Goal: Information Seeking & Learning: Learn about a topic

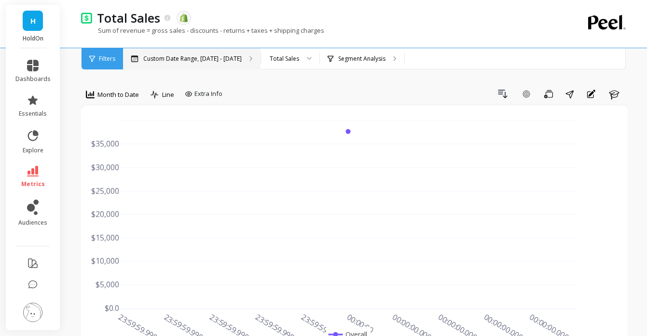
click at [197, 63] on div "Custom Date Range, Jan 15 - Jan 21" at bounding box center [192, 58] width 138 height 21
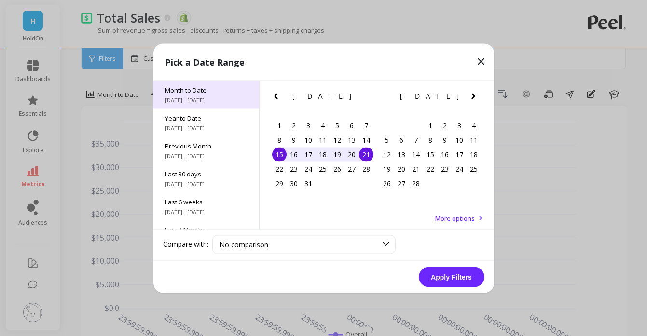
click at [206, 93] on span "Month to Date" at bounding box center [206, 89] width 83 height 9
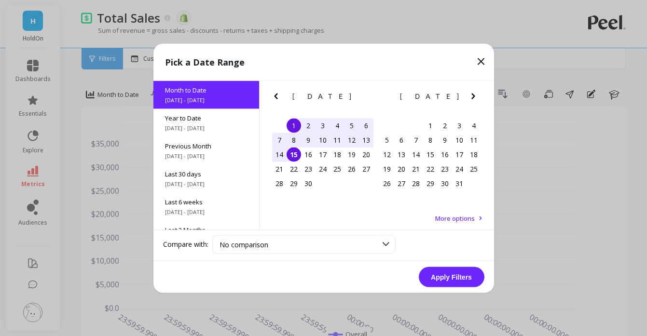
click at [294, 140] on div "8" at bounding box center [294, 140] width 14 height 14
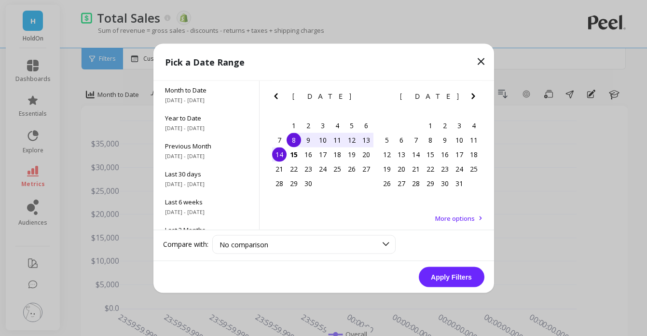
click at [279, 158] on div "14" at bounding box center [279, 154] width 14 height 14
click at [458, 281] on button "Apply Filters" at bounding box center [452, 277] width 66 height 20
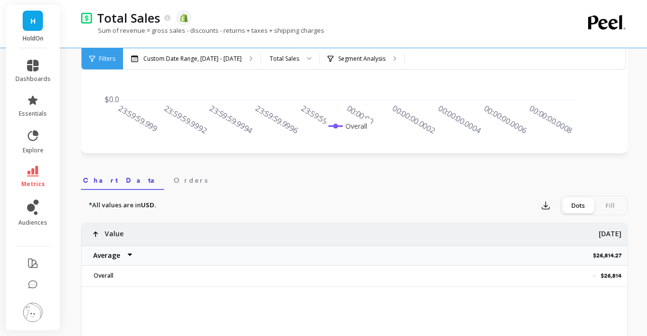
scroll to position [214, 0]
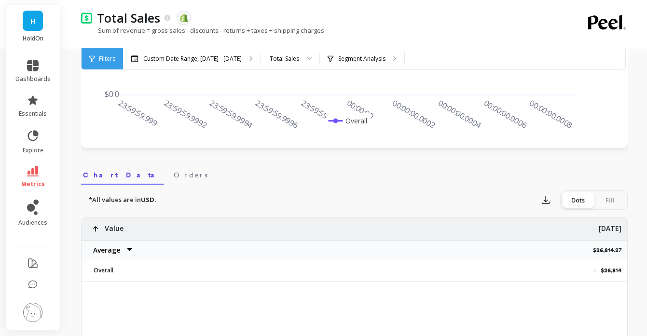
click at [107, 250] on select "Average Sum [PERSON_NAME]" at bounding box center [111, 250] width 58 height 19
select select "sum"
click at [611, 251] on p "$26,814.27" at bounding box center [610, 251] width 34 height 8
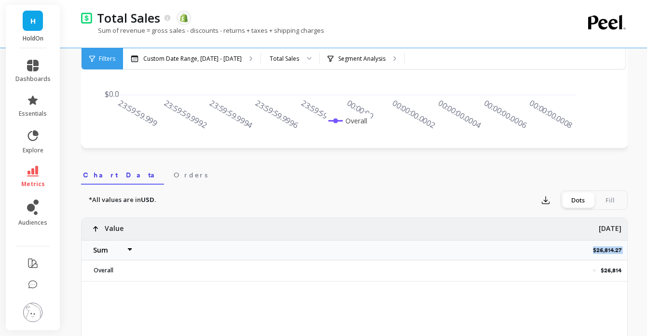
copy p "$26,814.27"
click at [363, 62] on div "Segment Analysis" at bounding box center [362, 58] width 84 height 21
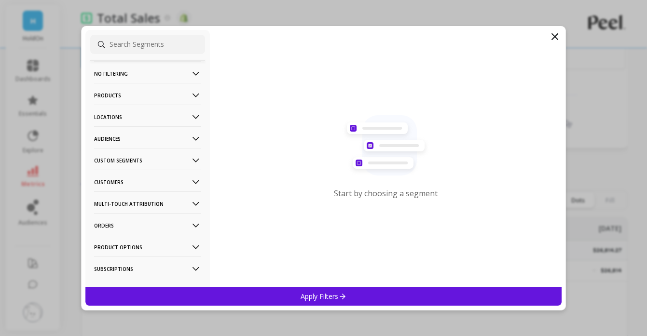
click at [130, 42] on input at bounding box center [147, 44] width 115 height 19
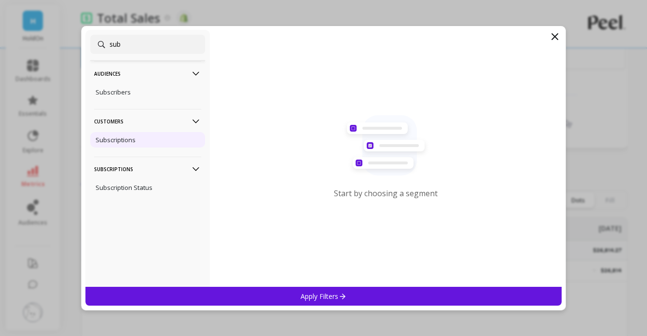
type input "sub"
click at [114, 138] on p "Subscriptions" at bounding box center [116, 140] width 40 height 9
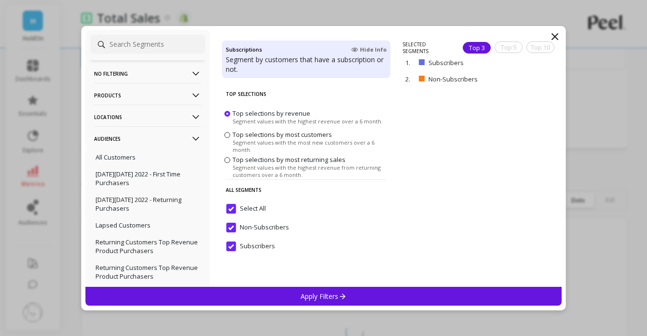
click at [345, 294] on icon at bounding box center [342, 296] width 8 height 8
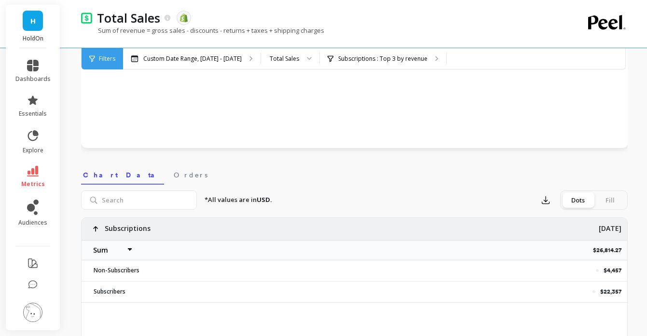
select select "sum"
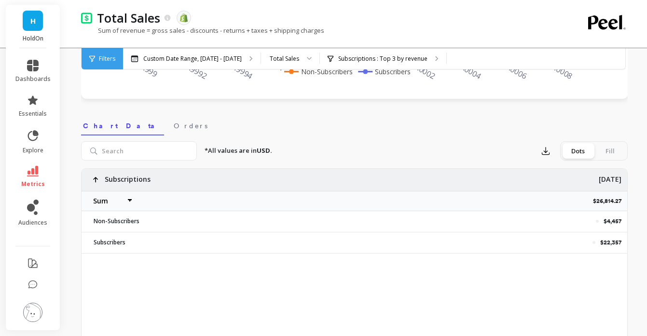
scroll to position [266, 0]
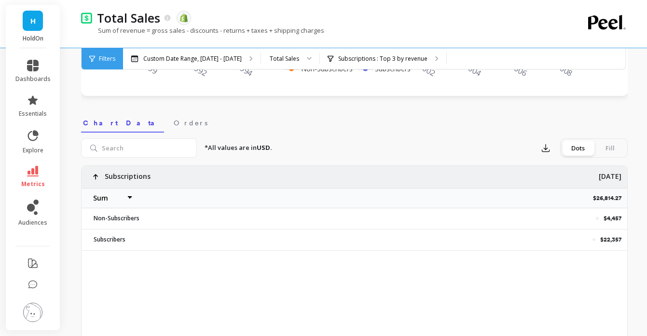
click at [612, 219] on p "$4,457" at bounding box center [613, 219] width 18 height 8
click at [613, 219] on p "$4,457" at bounding box center [613, 219] width 18 height 8
copy p "$4,457"
click at [610, 240] on p "$22,357" at bounding box center [610, 240] width 21 height 8
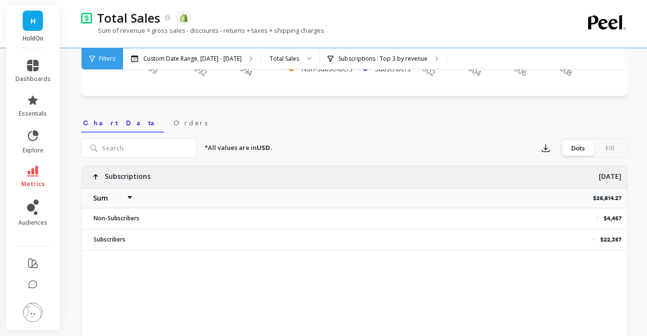
click at [610, 239] on p "$22,357" at bounding box center [610, 240] width 21 height 8
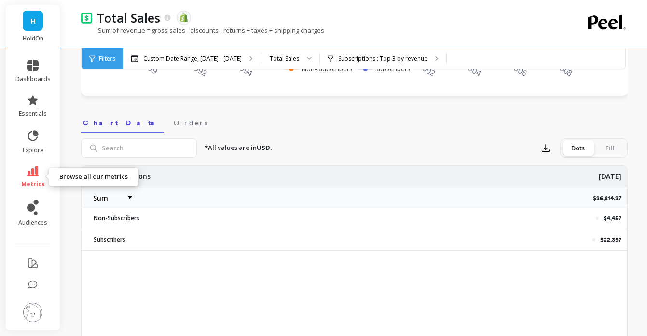
click at [30, 176] on icon at bounding box center [33, 171] width 12 height 11
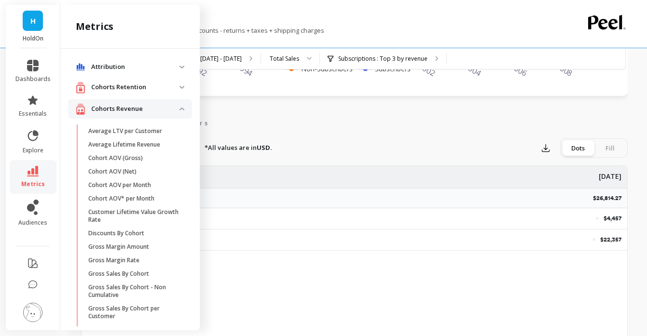
scroll to position [869, 0]
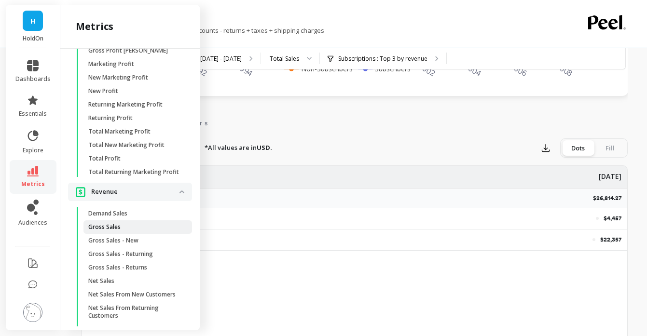
click at [115, 231] on p "Gross Sales" at bounding box center [104, 227] width 32 height 8
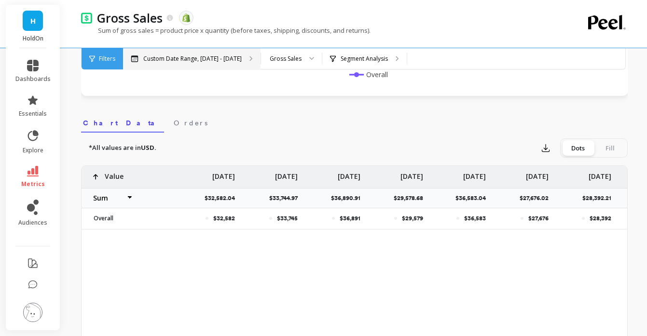
select select "sum"
click at [236, 53] on div "Custom Date Range, [DATE] - [DATE]" at bounding box center [192, 58] width 138 height 21
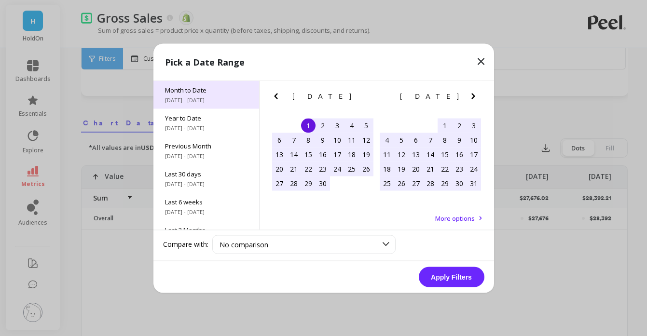
click at [200, 96] on div "Month to Date 9/1/2025 - 9/15/2025" at bounding box center [206, 95] width 106 height 28
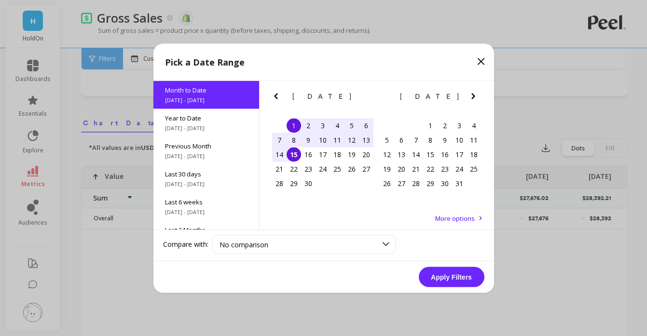
click at [295, 141] on div "8" at bounding box center [294, 140] width 14 height 14
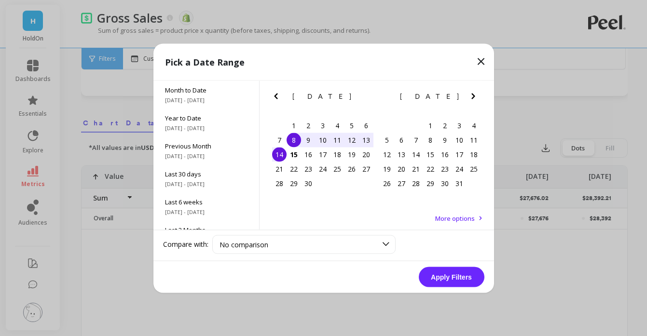
click at [279, 156] on div "14" at bounding box center [279, 154] width 14 height 14
click at [453, 283] on button "Apply Filters" at bounding box center [452, 277] width 66 height 20
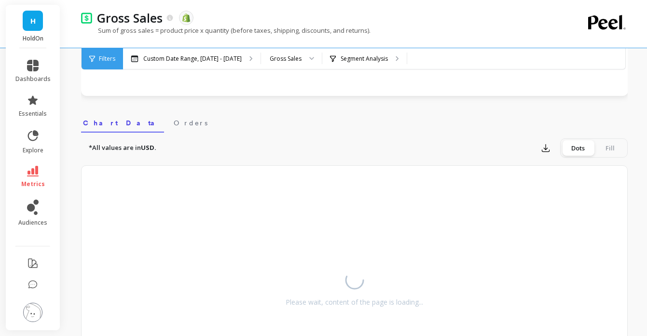
select select "sum"
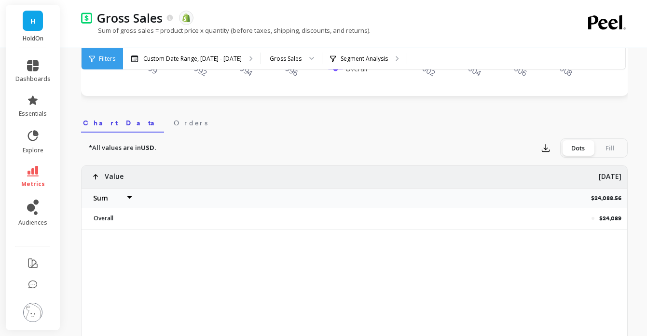
click at [97, 200] on select "Average Sum [PERSON_NAME]" at bounding box center [111, 198] width 58 height 19
click at [596, 199] on p "$24,088.56" at bounding box center [609, 198] width 36 height 8
copy p "$24,088.56"
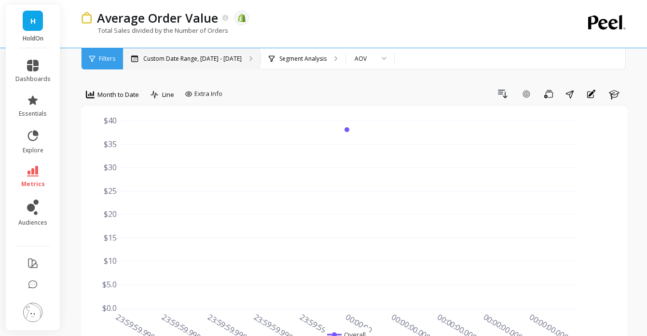
click at [204, 62] on p "Custom Date Range, [DATE] - [DATE]" at bounding box center [192, 59] width 98 height 8
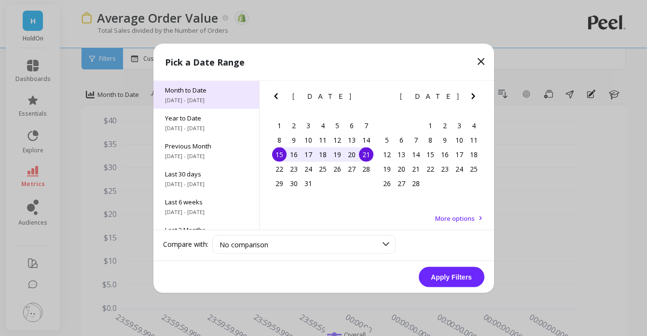
click at [198, 88] on span "Month to Date" at bounding box center [206, 89] width 83 height 9
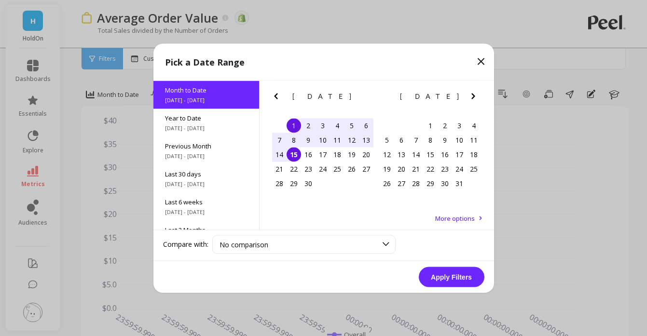
click at [294, 139] on div "8" at bounding box center [294, 140] width 14 height 14
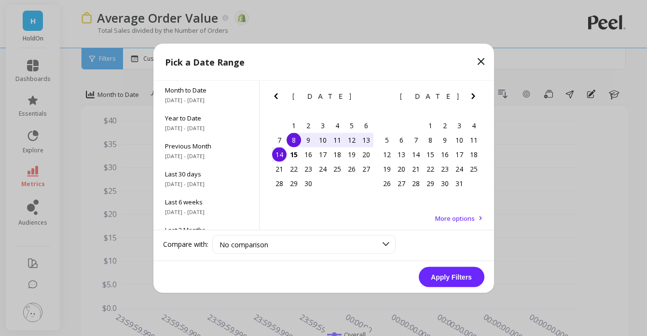
click at [277, 157] on div "14" at bounding box center [279, 154] width 14 height 14
click at [460, 280] on button "Apply Filters" at bounding box center [452, 277] width 66 height 20
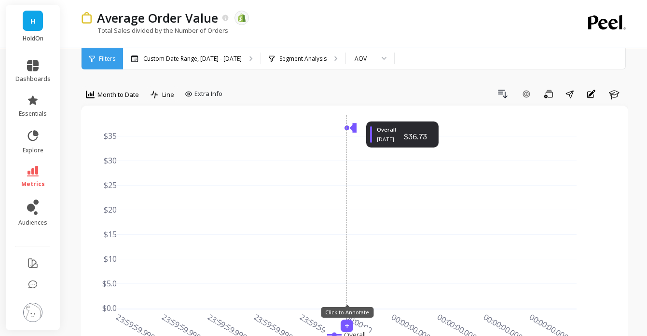
scroll to position [0, 0]
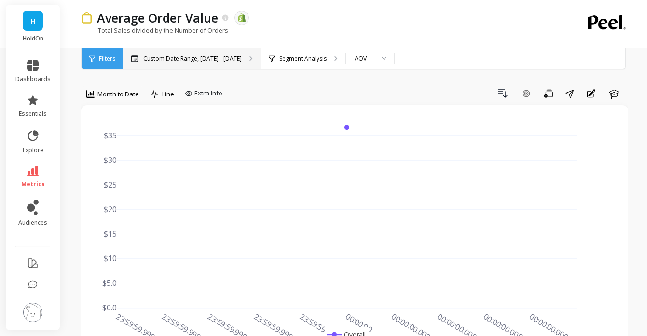
click at [211, 63] on div "Custom Date Range, Sep 8 - Sep 14" at bounding box center [192, 58] width 138 height 21
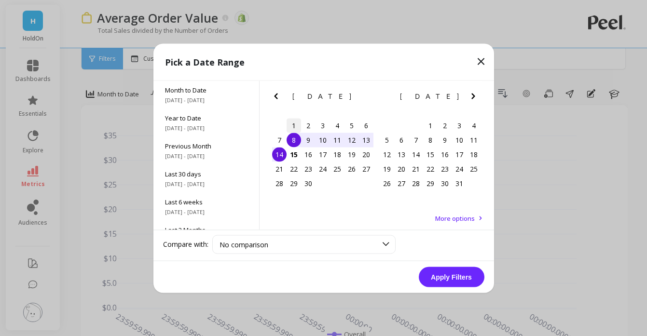
click at [291, 123] on div "1" at bounding box center [294, 125] width 14 height 14
click at [275, 141] on div "7" at bounding box center [279, 140] width 14 height 14
click at [460, 277] on button "Apply Filters" at bounding box center [452, 277] width 66 height 20
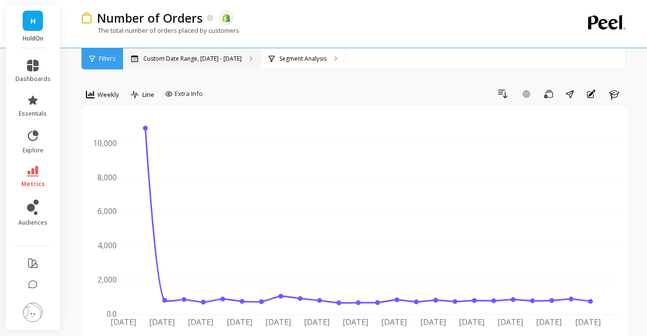
click at [222, 55] on p "Custom Date Range, [DATE] - [DATE]" at bounding box center [192, 59] width 98 height 8
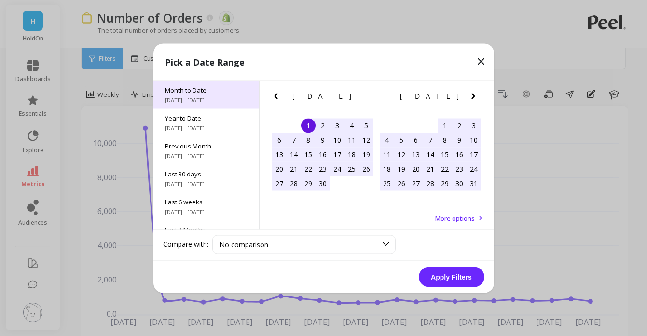
click at [205, 91] on span "Month to Date" at bounding box center [206, 89] width 83 height 9
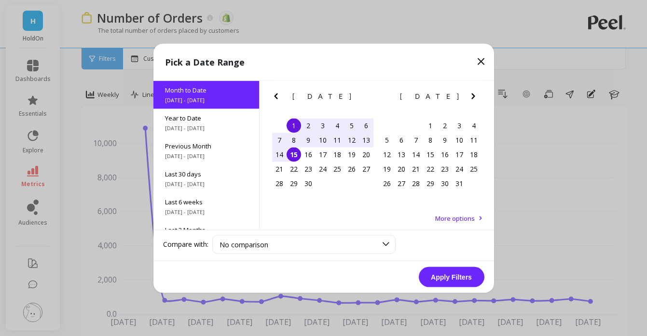
click at [277, 141] on div "7" at bounding box center [279, 140] width 14 height 14
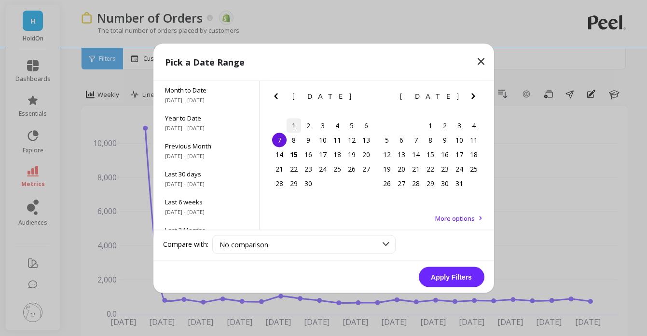
click at [294, 125] on div "1" at bounding box center [294, 125] width 14 height 14
click at [282, 143] on div "7" at bounding box center [279, 140] width 14 height 14
click at [451, 277] on button "Apply Filters" at bounding box center [452, 277] width 66 height 20
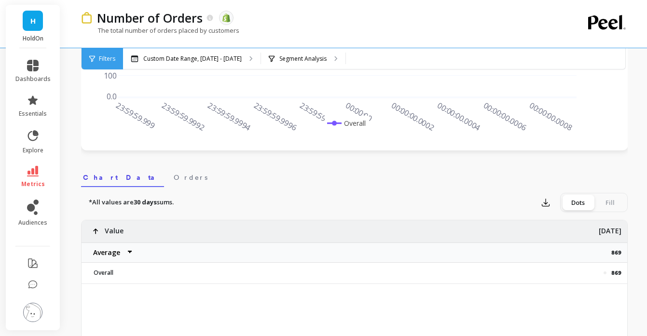
scroll to position [212, 0]
click at [189, 60] on p "Custom Date Range, [DATE] - [DATE]" at bounding box center [192, 59] width 98 height 8
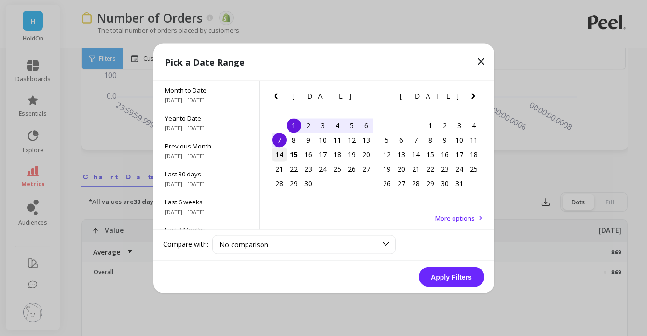
drag, startPoint x: 297, startPoint y: 139, endPoint x: 286, endPoint y: 150, distance: 15.4
click at [297, 139] on div "8" at bounding box center [294, 140] width 14 height 14
click at [283, 158] on div "14" at bounding box center [279, 154] width 14 height 14
click at [445, 277] on button "Apply Filters" at bounding box center [452, 277] width 66 height 20
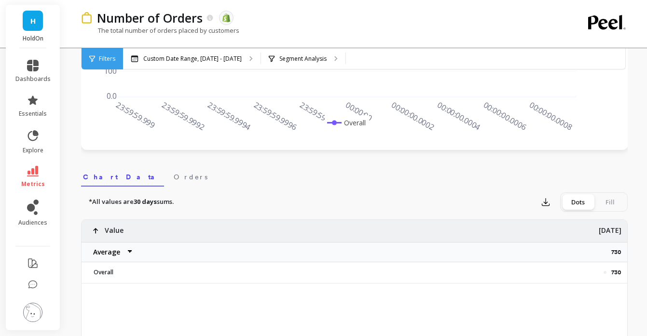
scroll to position [218, 0]
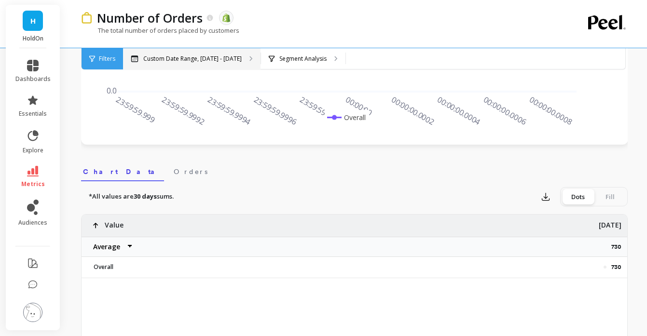
click at [201, 58] on p "Custom Date Range, [DATE] - [DATE]" at bounding box center [192, 59] width 98 height 8
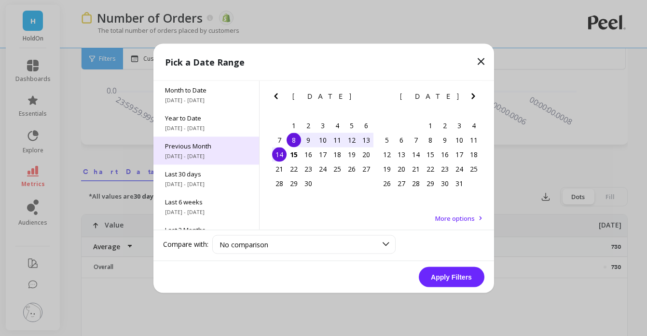
click at [205, 151] on div "Previous Month 8/1/2025 - 8/31/2025" at bounding box center [206, 151] width 106 height 28
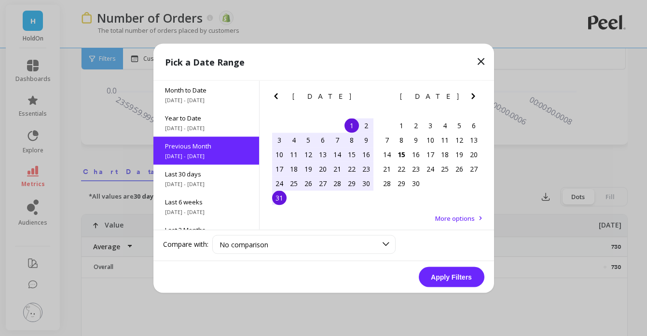
click at [461, 274] on button "Apply Filters" at bounding box center [452, 277] width 66 height 20
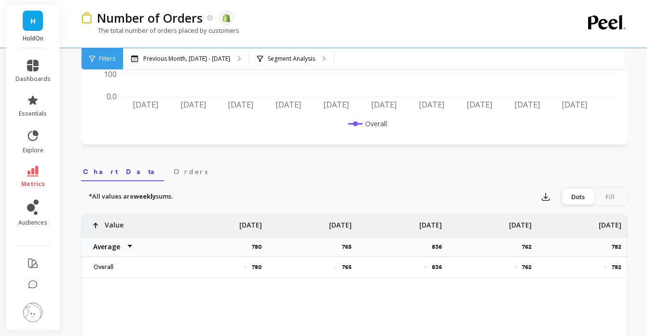
scroll to position [217, 0]
click at [35, 175] on icon at bounding box center [33, 171] width 12 height 11
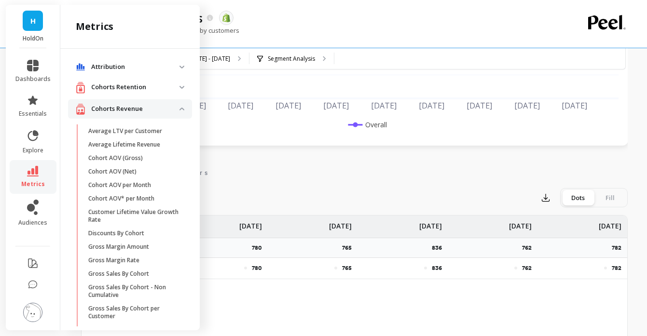
scroll to position [861, 0]
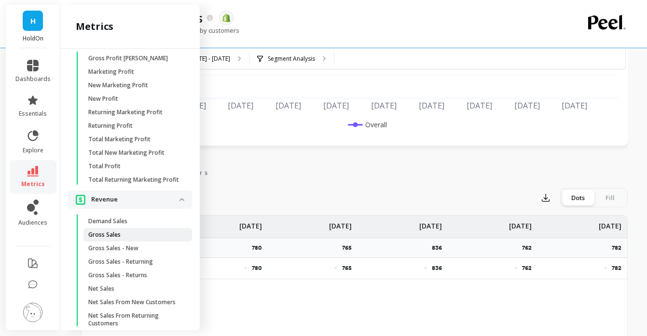
click at [104, 234] on p "Gross Sales" at bounding box center [104, 235] width 32 height 8
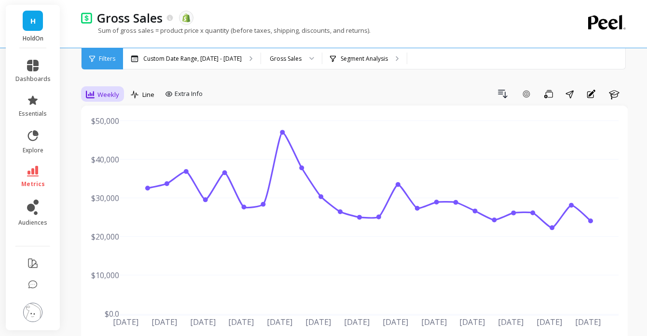
click at [96, 96] on div "Weekly" at bounding box center [102, 95] width 33 height 12
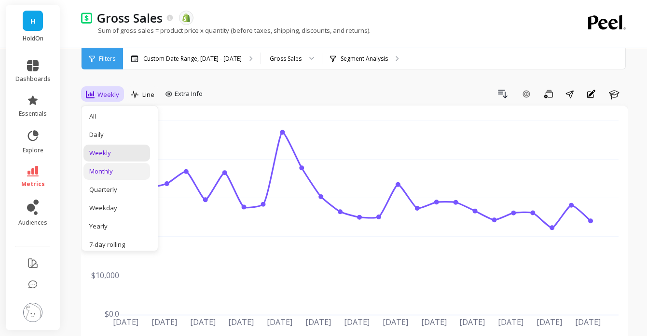
click at [110, 168] on div "Monthly" at bounding box center [116, 171] width 55 height 9
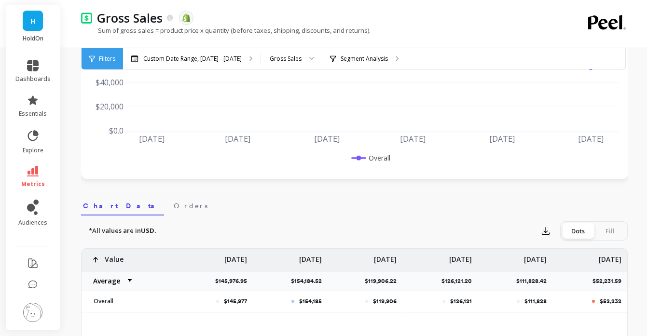
scroll to position [183, 0]
click at [216, 46] on div "Gross Sales The data you are viewing comes from: Shopify Sum of gross sales = p…" at bounding box center [315, 24] width 468 height 48
click at [220, 57] on p "Custom Date Range, [DATE] - [DATE]" at bounding box center [192, 59] width 98 height 8
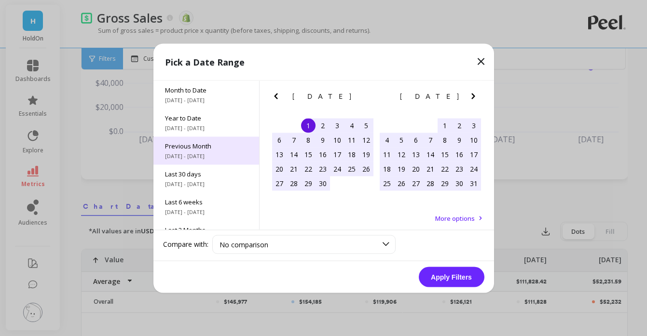
scroll to position [4, 0]
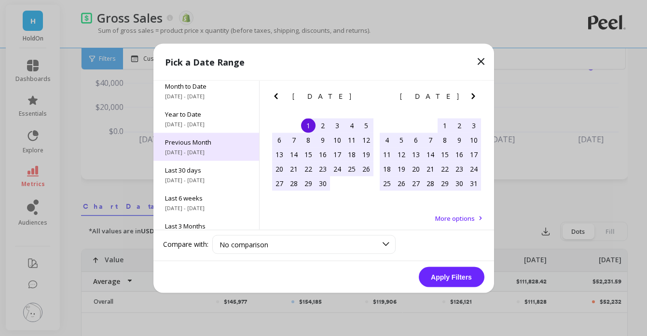
click at [197, 151] on span "[DATE] - [DATE]" at bounding box center [206, 152] width 83 height 8
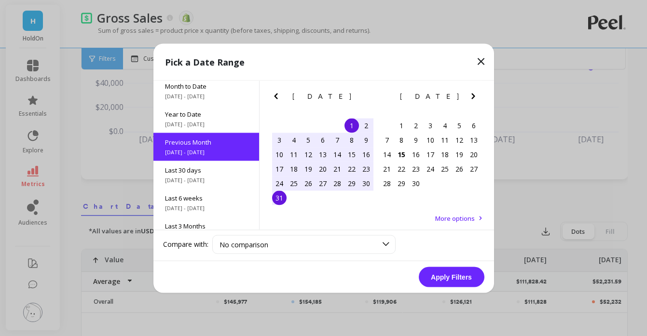
scroll to position [0, 0]
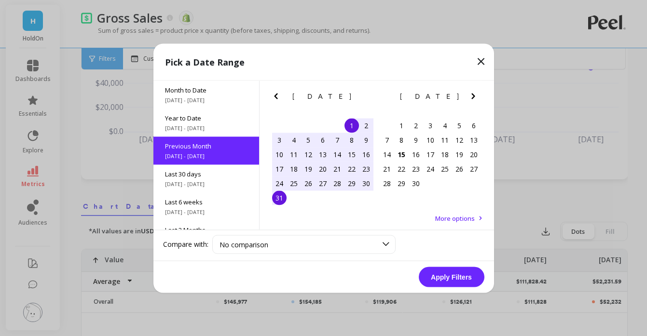
click at [469, 277] on button "Apply Filters" at bounding box center [452, 277] width 66 height 20
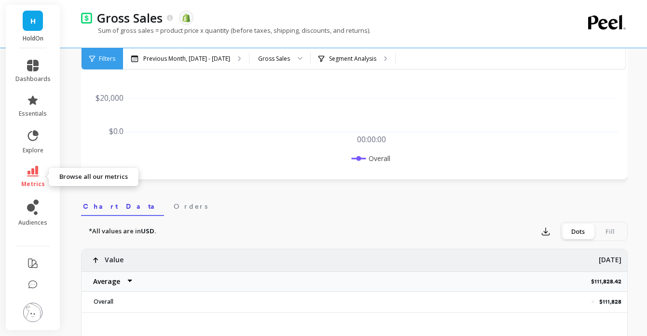
click at [32, 168] on icon at bounding box center [33, 171] width 12 height 11
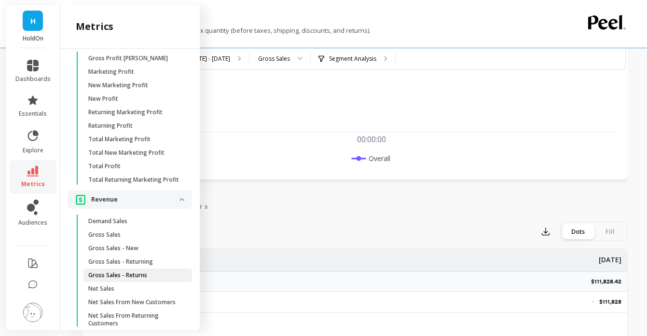
scroll to position [901, 0]
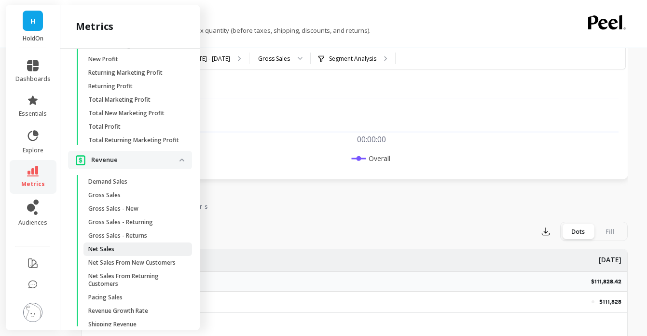
click at [97, 250] on p "Net Sales" at bounding box center [101, 250] width 26 height 8
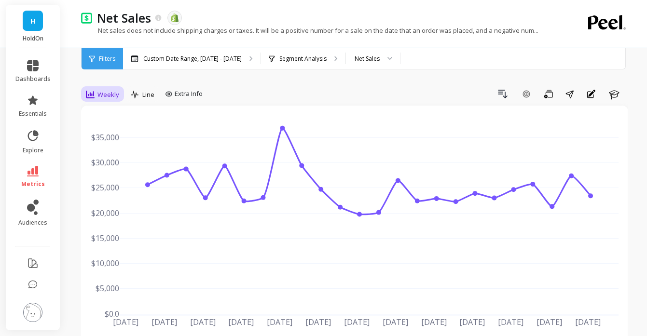
click at [97, 92] on span "Weekly" at bounding box center [108, 94] width 22 height 9
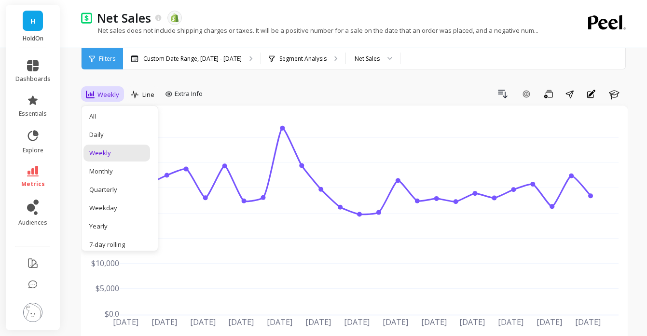
drag, startPoint x: 105, startPoint y: 168, endPoint x: 216, endPoint y: 111, distance: 125.0
click at [105, 168] on div "Monthly" at bounding box center [116, 171] width 55 height 9
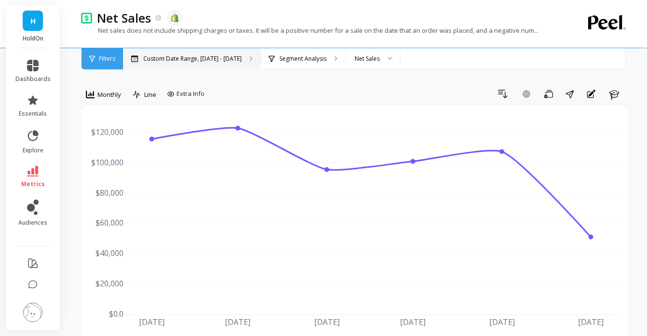
click at [207, 61] on p "Custom Date Range, Apr 1 - Sep 14" at bounding box center [192, 59] width 98 height 8
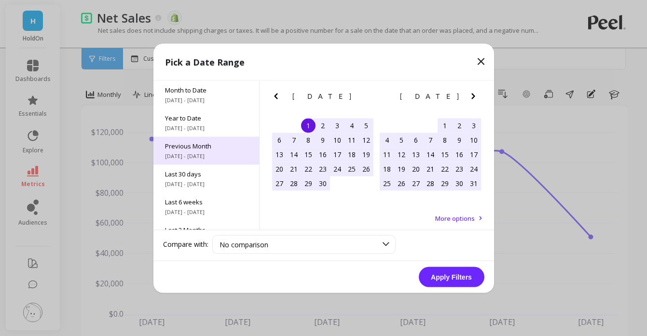
scroll to position [2, 0]
click at [194, 150] on span "8/1/2025 - 8/31/2025" at bounding box center [206, 154] width 83 height 8
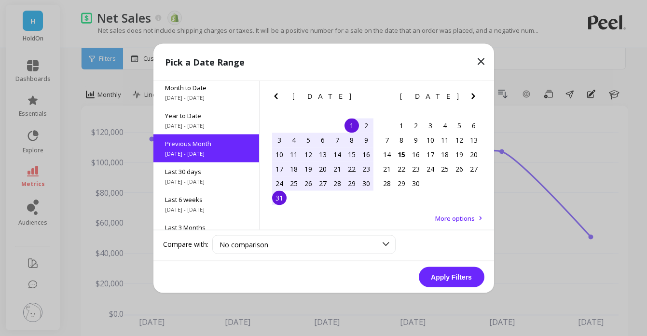
scroll to position [0, 0]
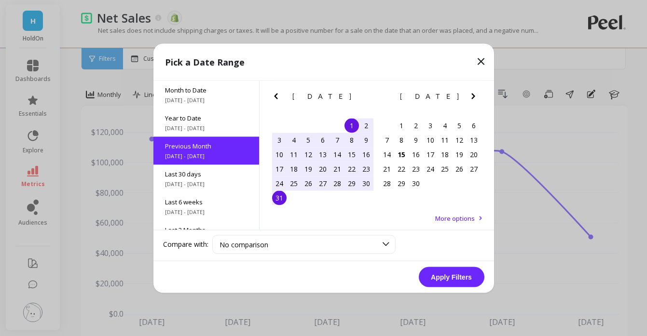
click at [455, 283] on button "Apply Filters" at bounding box center [452, 277] width 66 height 20
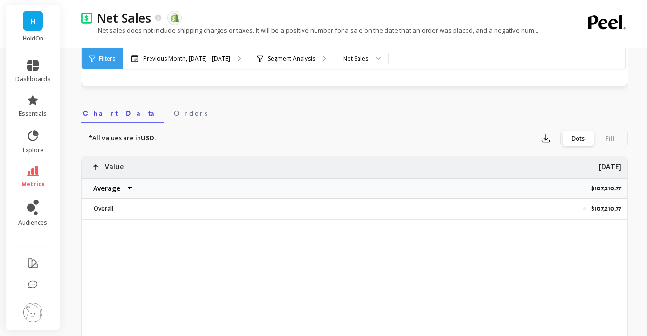
scroll to position [283, 0]
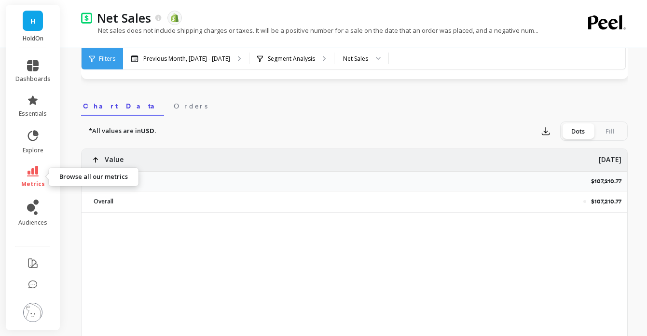
click at [35, 172] on icon at bounding box center [33, 171] width 12 height 11
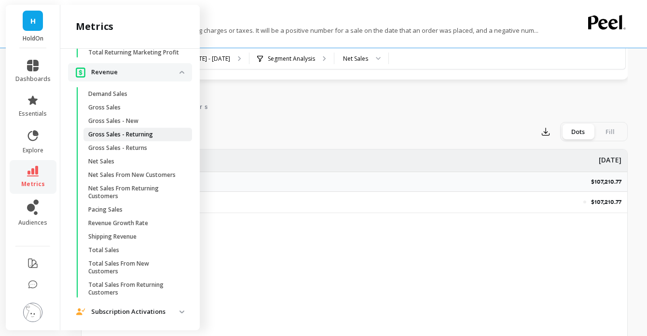
scroll to position [998, 0]
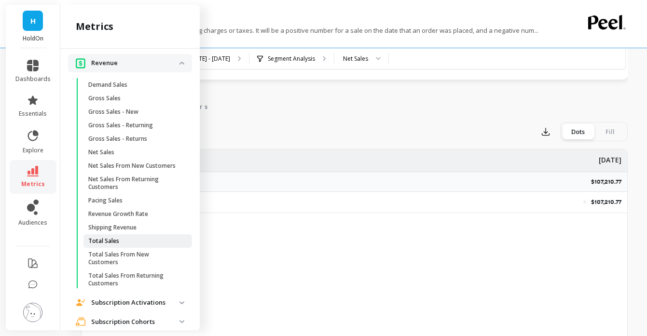
click at [104, 239] on p "Total Sales" at bounding box center [103, 241] width 31 height 8
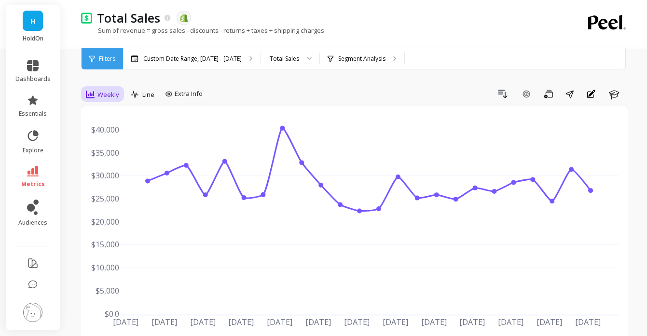
click at [100, 94] on span "Weekly" at bounding box center [108, 94] width 22 height 9
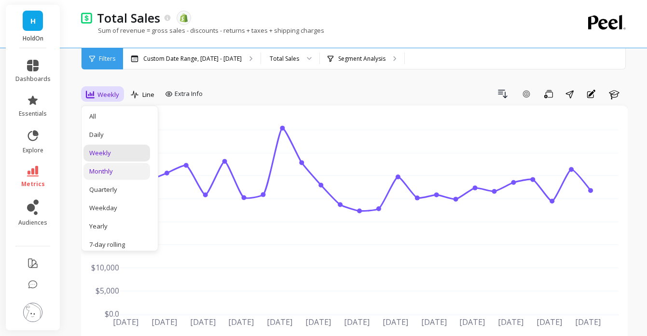
click at [114, 176] on div "Monthly" at bounding box center [116, 171] width 67 height 17
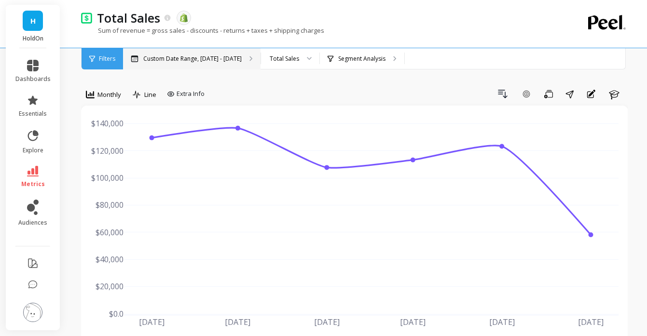
click at [211, 65] on div "Custom Date Range, Apr 1 - Sep 14" at bounding box center [192, 58] width 138 height 21
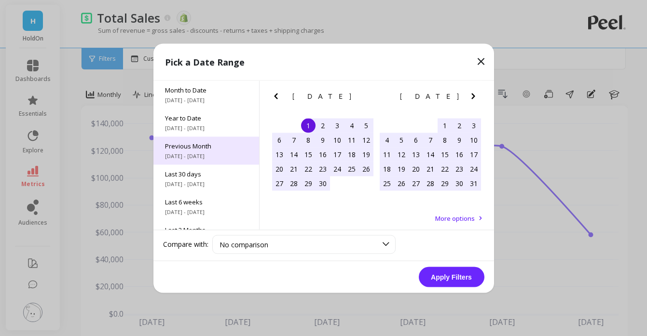
click at [190, 153] on span "8/1/2025 - 8/31/2025" at bounding box center [206, 156] width 83 height 8
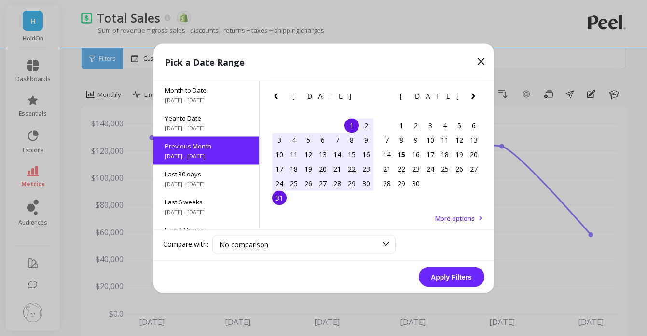
click at [435, 277] on button "Apply Filters" at bounding box center [452, 277] width 66 height 20
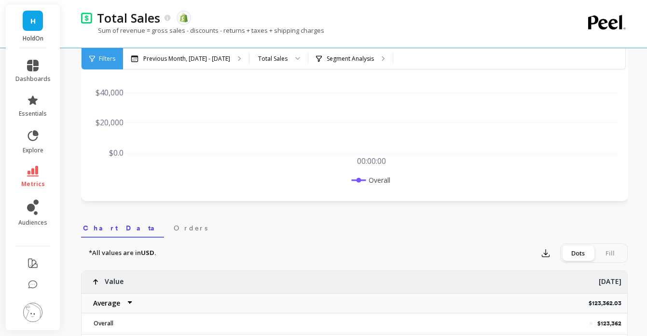
scroll to position [162, 0]
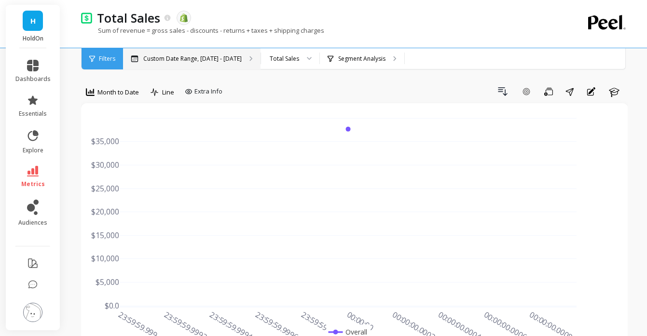
click at [189, 55] on p "Custom Date Range, [DATE] - [DATE]" at bounding box center [192, 59] width 98 height 8
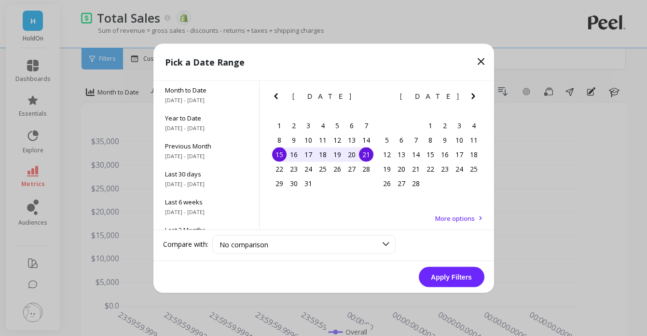
scroll to position [3, 0]
click at [279, 123] on div "1" at bounding box center [279, 125] width 14 height 14
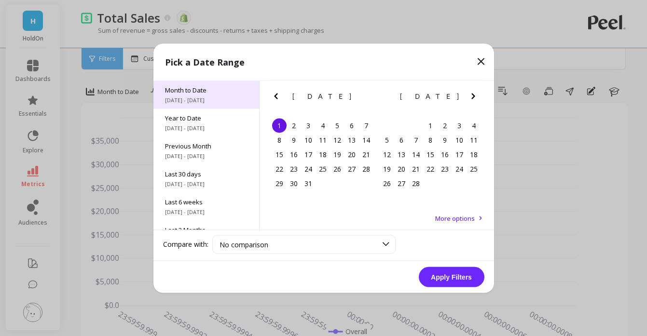
click at [202, 94] on span "Month to Date" at bounding box center [206, 89] width 83 height 9
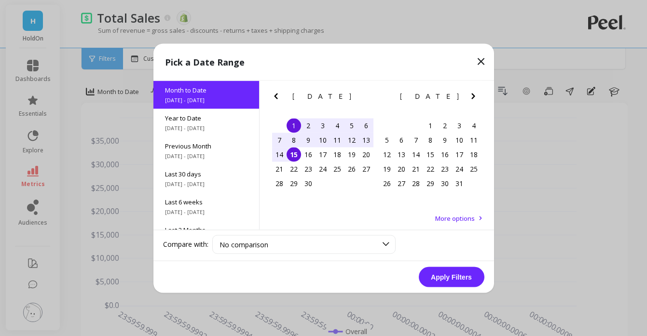
click at [297, 121] on div "1" at bounding box center [294, 125] width 14 height 14
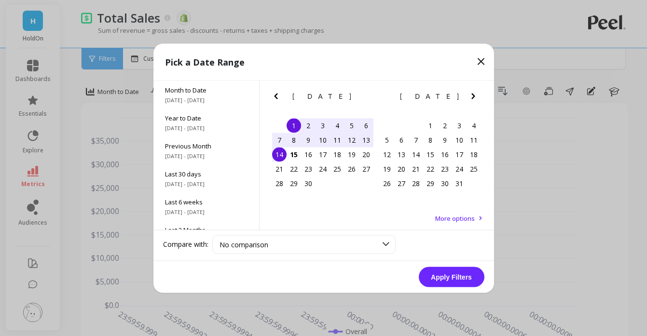
click at [282, 156] on div "14" at bounding box center [279, 154] width 14 height 14
click at [449, 275] on button "Apply Filters" at bounding box center [452, 277] width 66 height 20
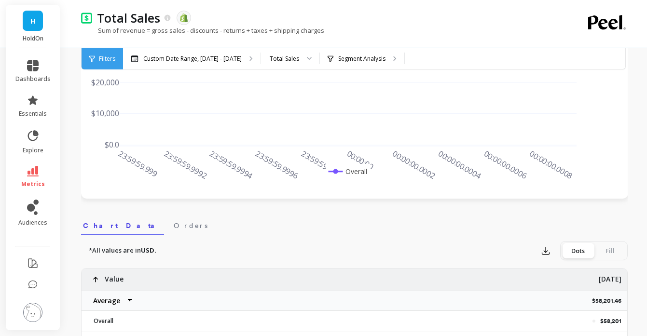
scroll to position [163, 0]
click at [111, 296] on select "Average Sum Max Min" at bounding box center [111, 301] width 58 height 19
select select "sum"
click at [600, 303] on p "$58,201.46" at bounding box center [609, 302] width 35 height 8
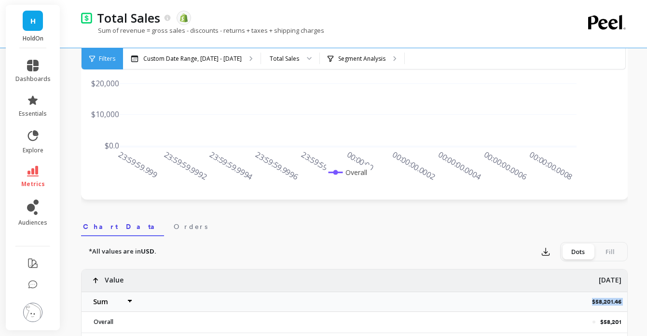
click at [600, 303] on p "$58,201.46" at bounding box center [609, 302] width 35 height 8
copy p "$58,201.46"
click at [34, 176] on icon at bounding box center [33, 171] width 12 height 11
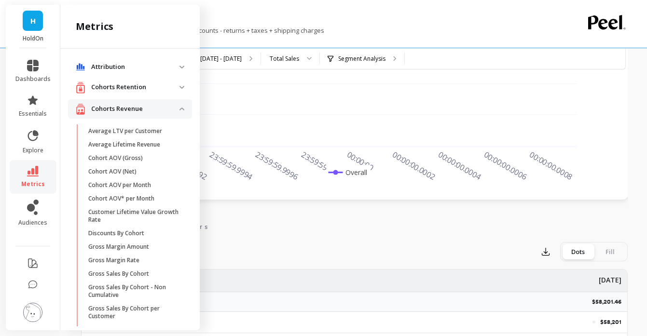
scroll to position [998, 0]
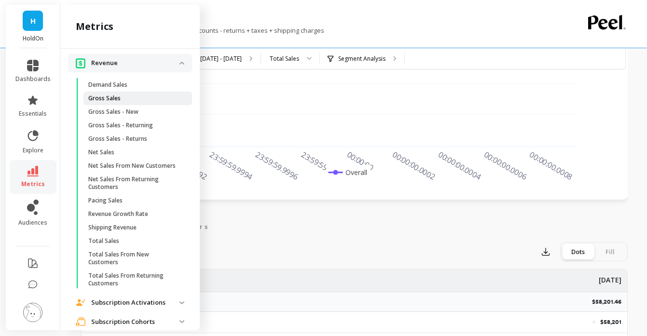
click at [99, 103] on link "Gross Sales" at bounding box center [137, 99] width 109 height 14
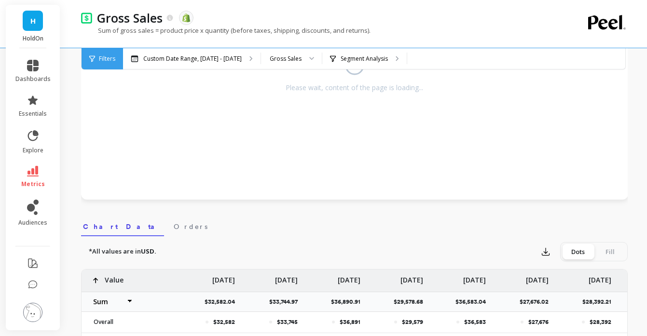
select select "sum"
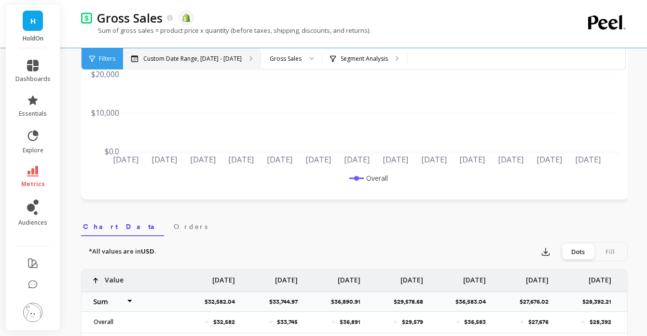
click at [234, 60] on p "Custom Date Range, Apr 1 - Sep 14" at bounding box center [192, 59] width 98 height 8
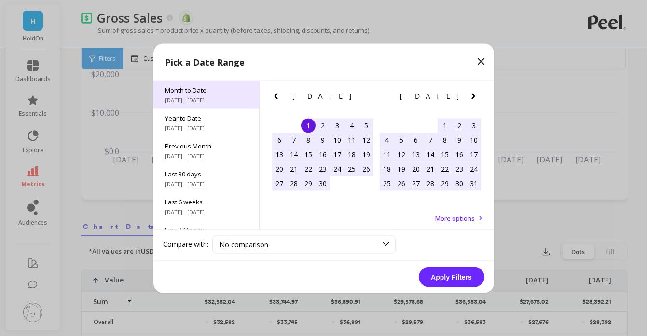
click at [204, 99] on span "9/1/2025 - 9/15/2025" at bounding box center [206, 100] width 83 height 8
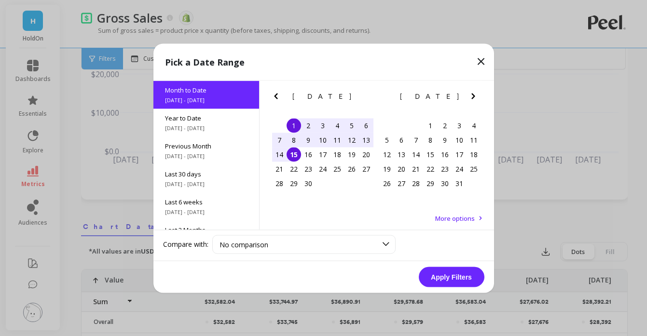
drag, startPoint x: 292, startPoint y: 122, endPoint x: 287, endPoint y: 153, distance: 30.8
click at [292, 122] on div "1" at bounding box center [294, 125] width 14 height 14
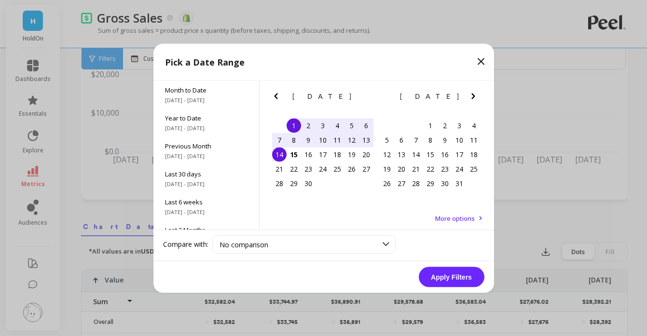
drag, startPoint x: 283, startPoint y: 156, endPoint x: 374, endPoint y: 227, distance: 115.5
click at [284, 156] on div "14" at bounding box center [279, 154] width 14 height 14
click at [459, 278] on button "Apply Filters" at bounding box center [452, 277] width 66 height 20
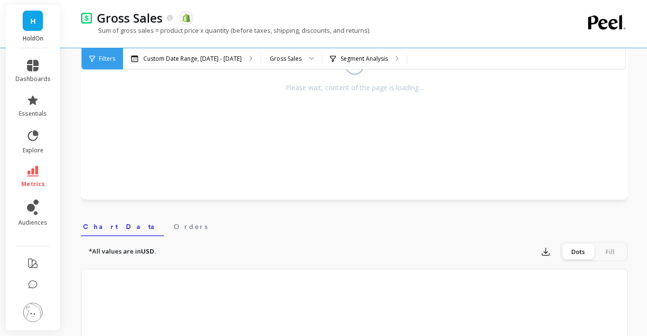
select select "sum"
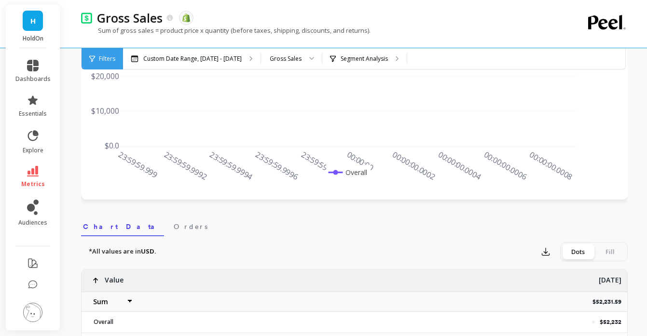
click at [601, 302] on p "$52,231.59" at bounding box center [610, 302] width 35 height 8
copy p "$52,231.59"
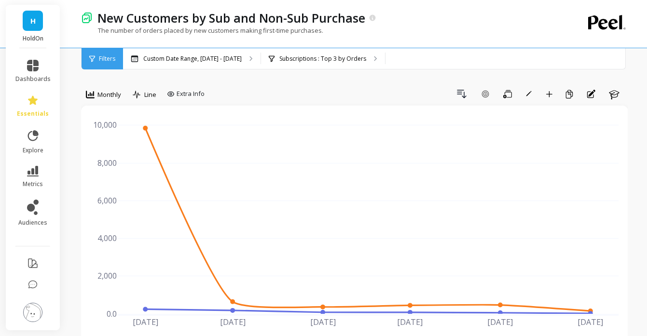
click at [191, 46] on div "New Customers by Sub and Non-Sub Purchase The number of orders placed by new cu…" at bounding box center [315, 24] width 468 height 48
click at [194, 63] on div "Custom Date Range, [DATE] - [DATE]" at bounding box center [192, 58] width 138 height 21
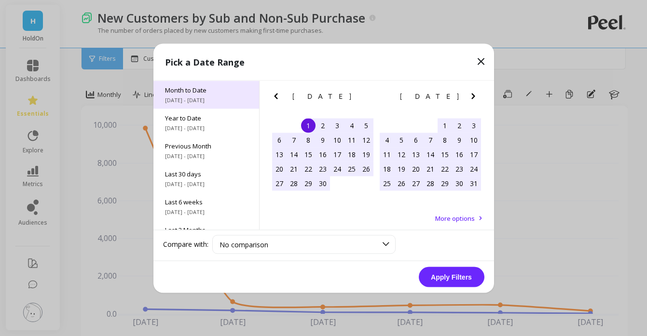
click at [203, 100] on span "[DATE] - [DATE]" at bounding box center [206, 100] width 83 height 8
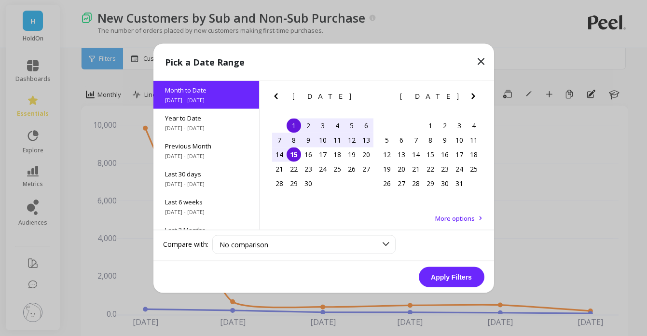
click at [296, 141] on div "8" at bounding box center [294, 140] width 14 height 14
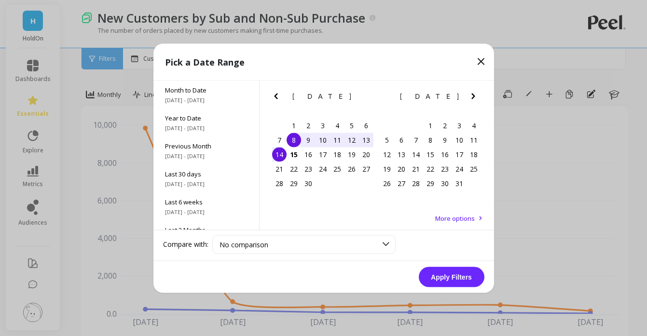
click at [281, 153] on div "14" at bounding box center [279, 154] width 14 height 14
click at [294, 125] on div "1" at bounding box center [294, 125] width 14 height 14
click at [280, 137] on div "7" at bounding box center [279, 140] width 14 height 14
click at [457, 280] on button "Apply Filters" at bounding box center [452, 277] width 66 height 20
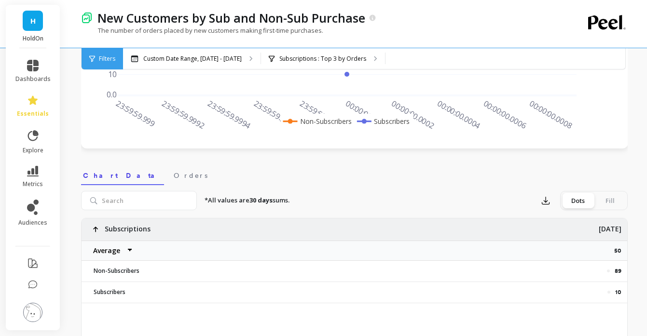
scroll to position [229, 0]
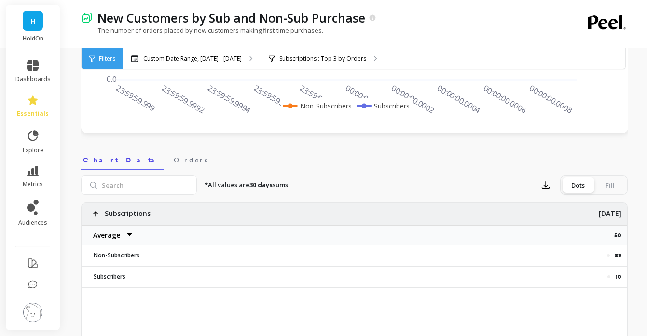
click at [103, 237] on select "Average Sum Max Min" at bounding box center [111, 235] width 58 height 19
select select "sum"
click at [180, 58] on p "Custom Date Range, Sep 1 - Sep 7" at bounding box center [192, 59] width 98 height 8
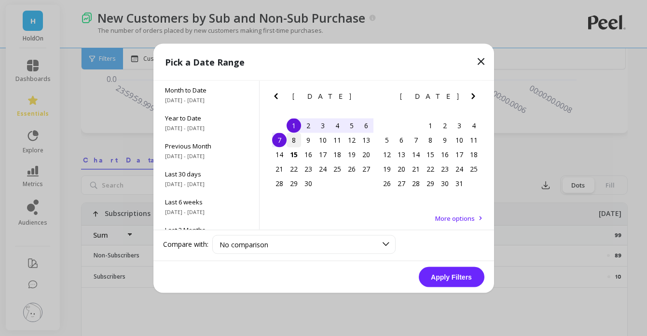
click at [295, 143] on div "8" at bounding box center [294, 140] width 14 height 14
click at [279, 155] on div "14" at bounding box center [279, 154] width 14 height 14
click at [463, 276] on button "Apply Filters" at bounding box center [452, 277] width 66 height 20
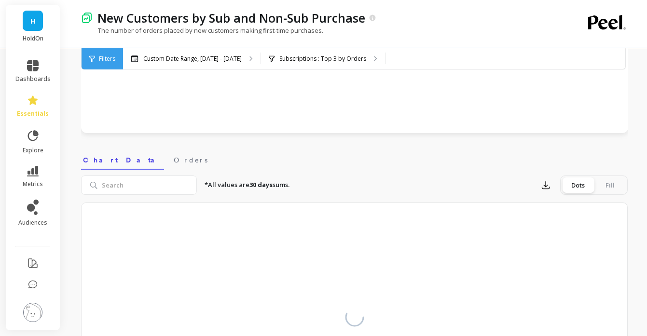
select select "sum"
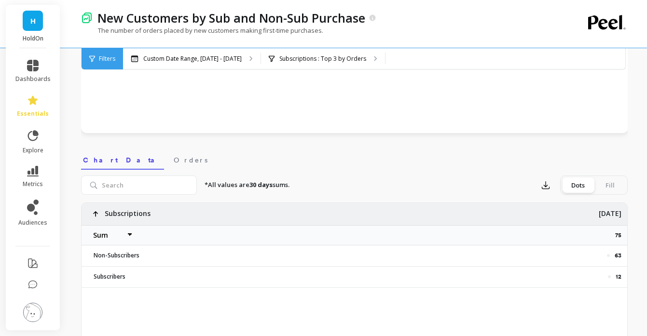
select select "sum"
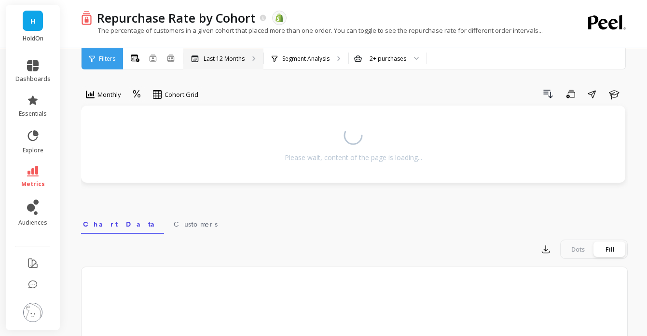
click at [224, 59] on p "Last 12 Months" at bounding box center [224, 59] width 41 height 8
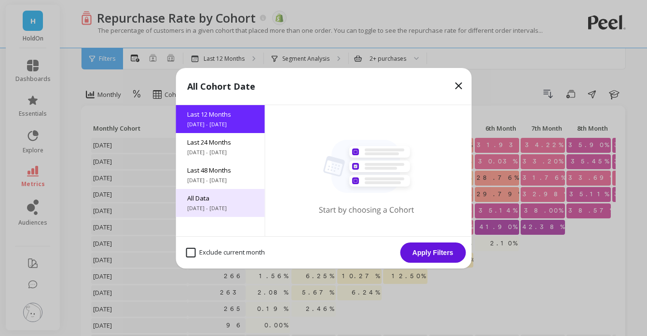
click at [214, 202] on span "All Data" at bounding box center [220, 198] width 66 height 9
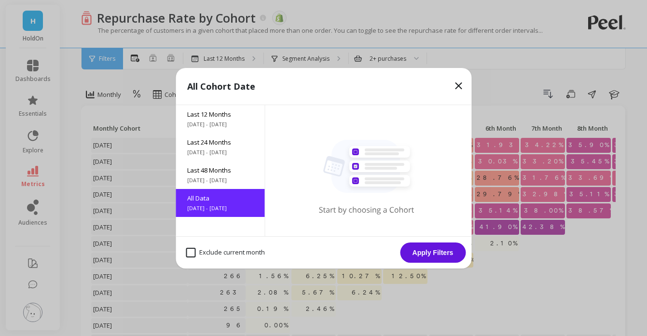
click at [439, 250] on button "Apply Filters" at bounding box center [433, 253] width 66 height 20
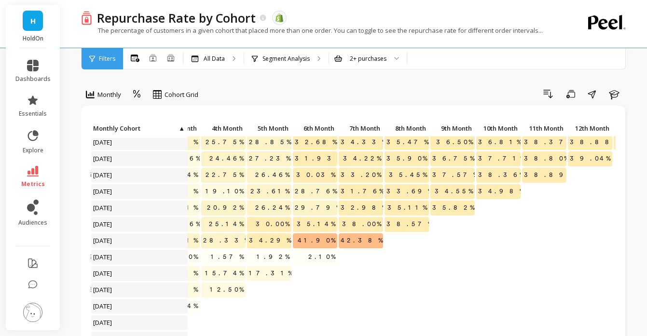
scroll to position [476, 182]
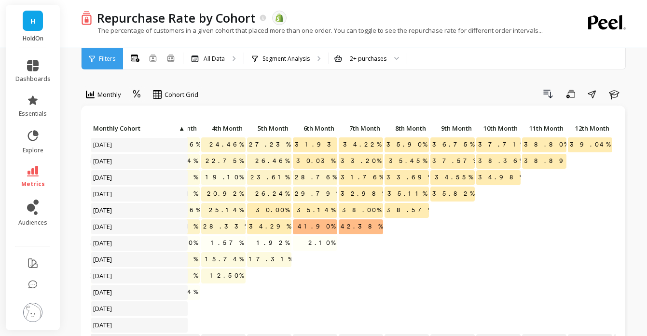
click at [423, 236] on div at bounding box center [407, 228] width 46 height 16
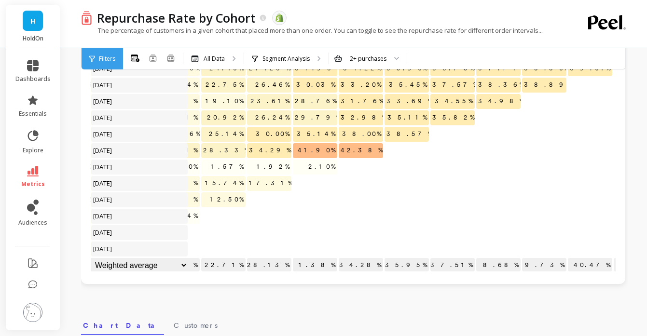
scroll to position [102, 0]
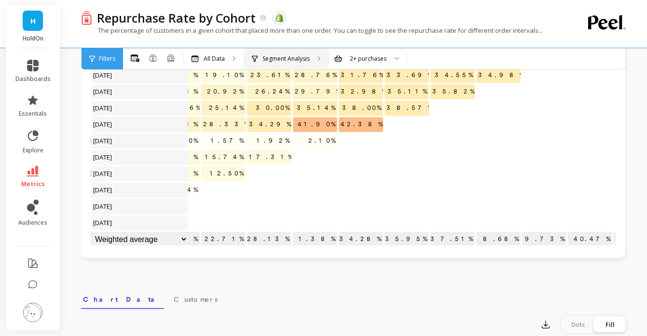
click at [286, 63] on div "Segment Analysis" at bounding box center [286, 58] width 84 height 21
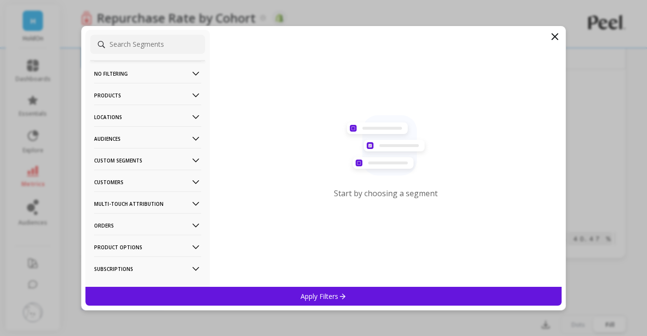
click at [144, 40] on input at bounding box center [147, 44] width 115 height 19
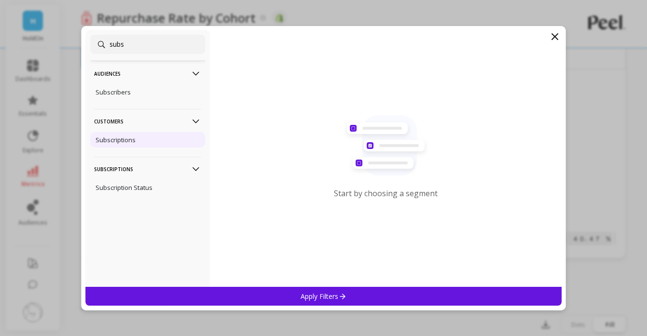
type input "subs"
click at [123, 136] on p "Subscriptions" at bounding box center [116, 140] width 40 height 9
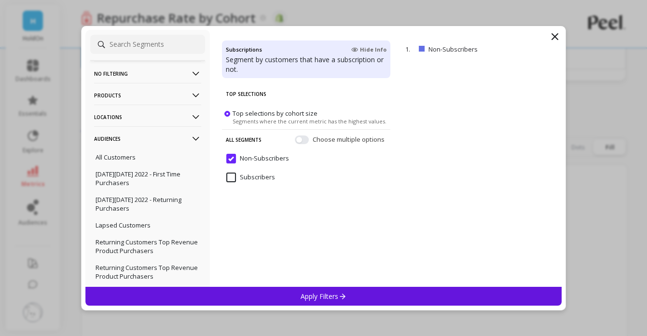
click at [328, 295] on p "Apply Filters" at bounding box center [324, 296] width 46 height 9
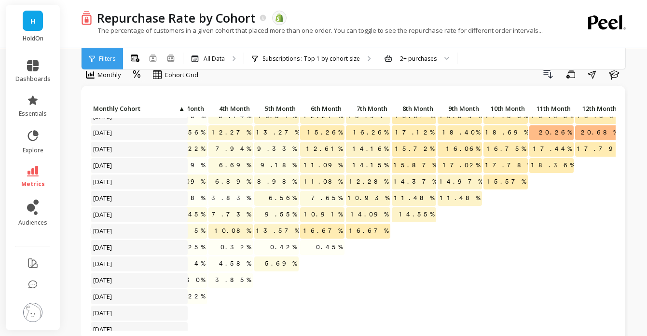
scroll to position [476, 175]
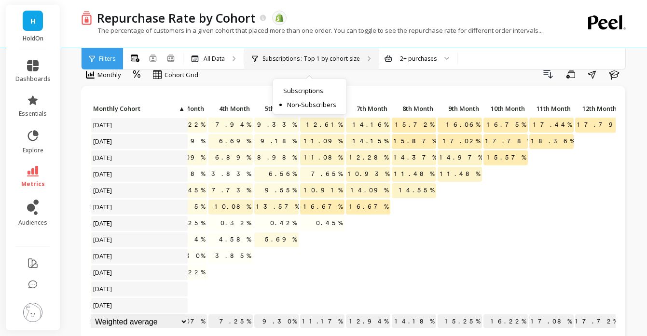
click at [307, 57] on p "Subscriptions : Top 1 by cohort size" at bounding box center [311, 59] width 97 height 8
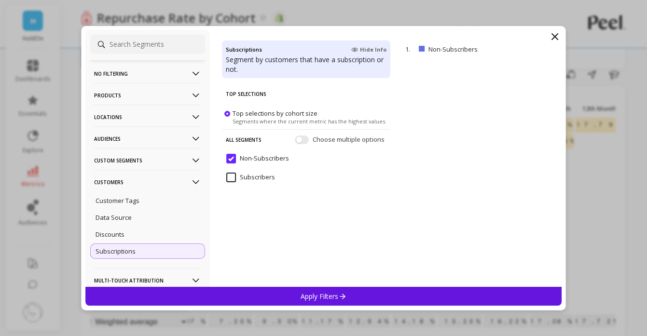
scroll to position [21, 0]
drag, startPoint x: 258, startPoint y: 179, endPoint x: 324, endPoint y: 277, distance: 118.3
click at [258, 179] on input "Subscribers" at bounding box center [250, 178] width 49 height 10
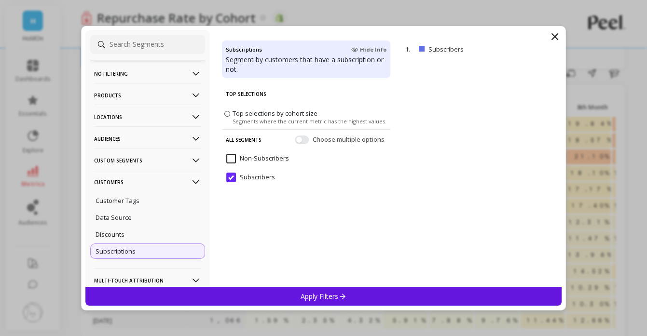
click at [291, 298] on div "Apply Filters" at bounding box center [323, 296] width 477 height 19
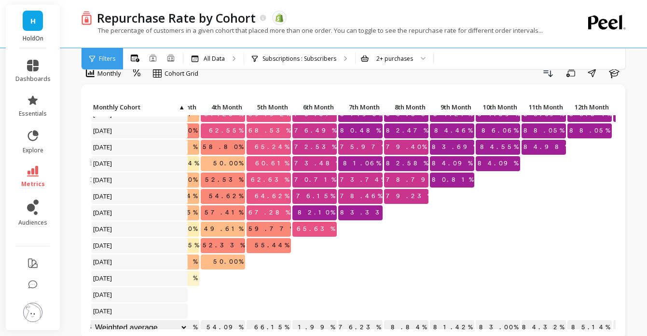
scroll to position [476, 182]
